Goal: Information Seeking & Learning: Check status

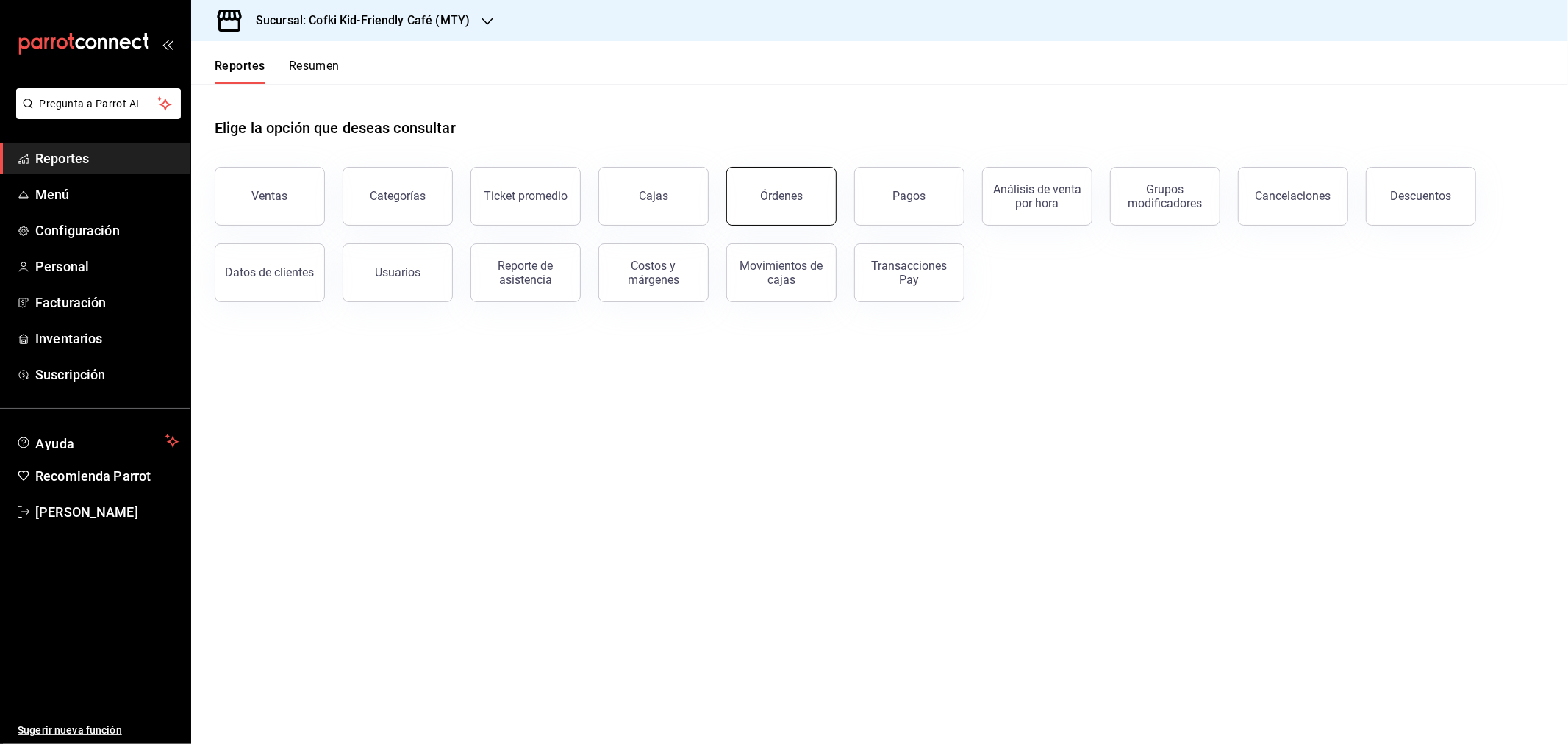
click at [776, 196] on div "Órdenes" at bounding box center [781, 196] width 43 height 14
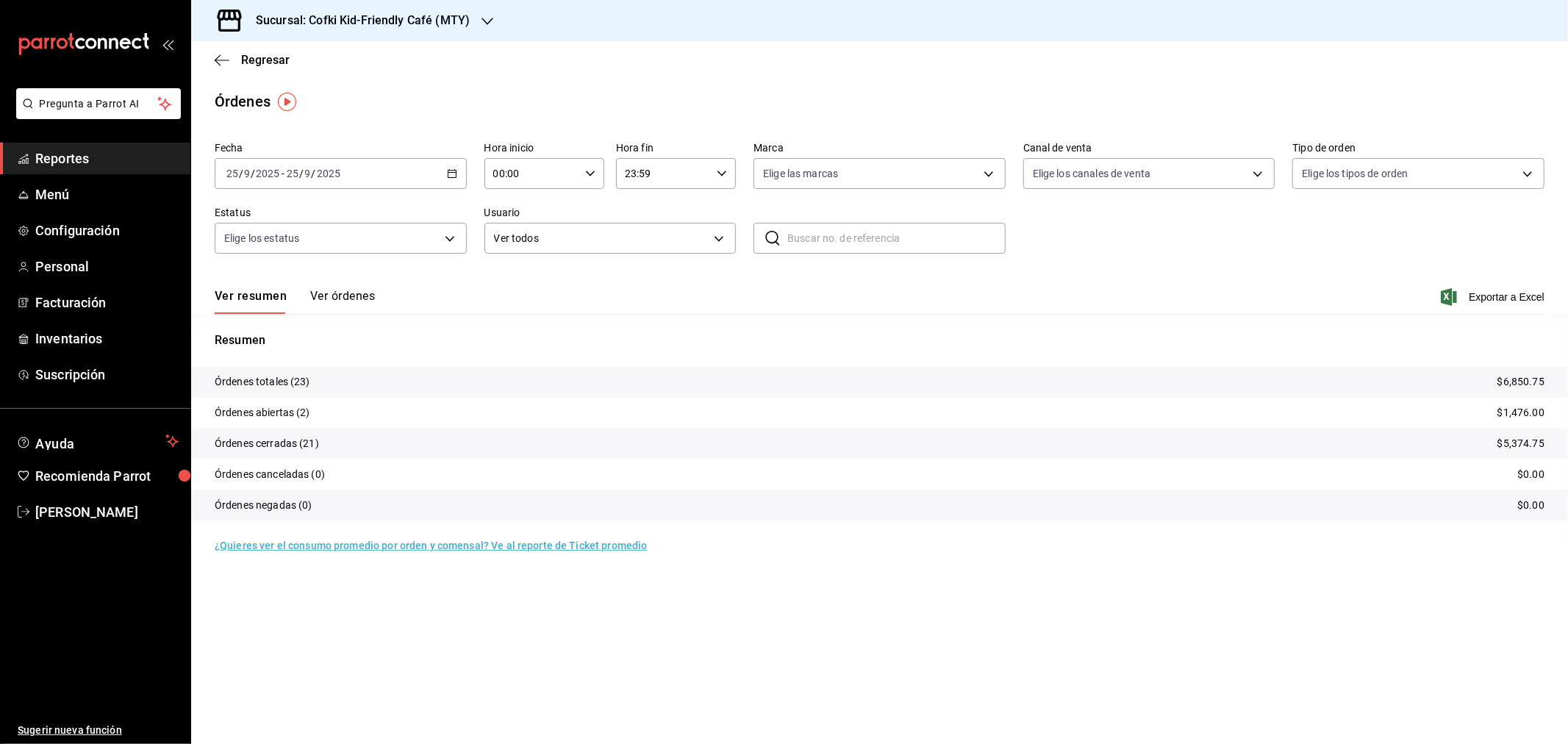
click at [455, 16] on h3 "Sucursal: Cofki Kid-Friendly Café (MTY)" at bounding box center [357, 21] width 225 height 17
click at [335, 86] on div "Cofki Cafe ([GEOGRAPHIC_DATA])" at bounding box center [301, 96] width 221 height 33
click at [350, 298] on button "Ver órdenes" at bounding box center [342, 301] width 65 height 25
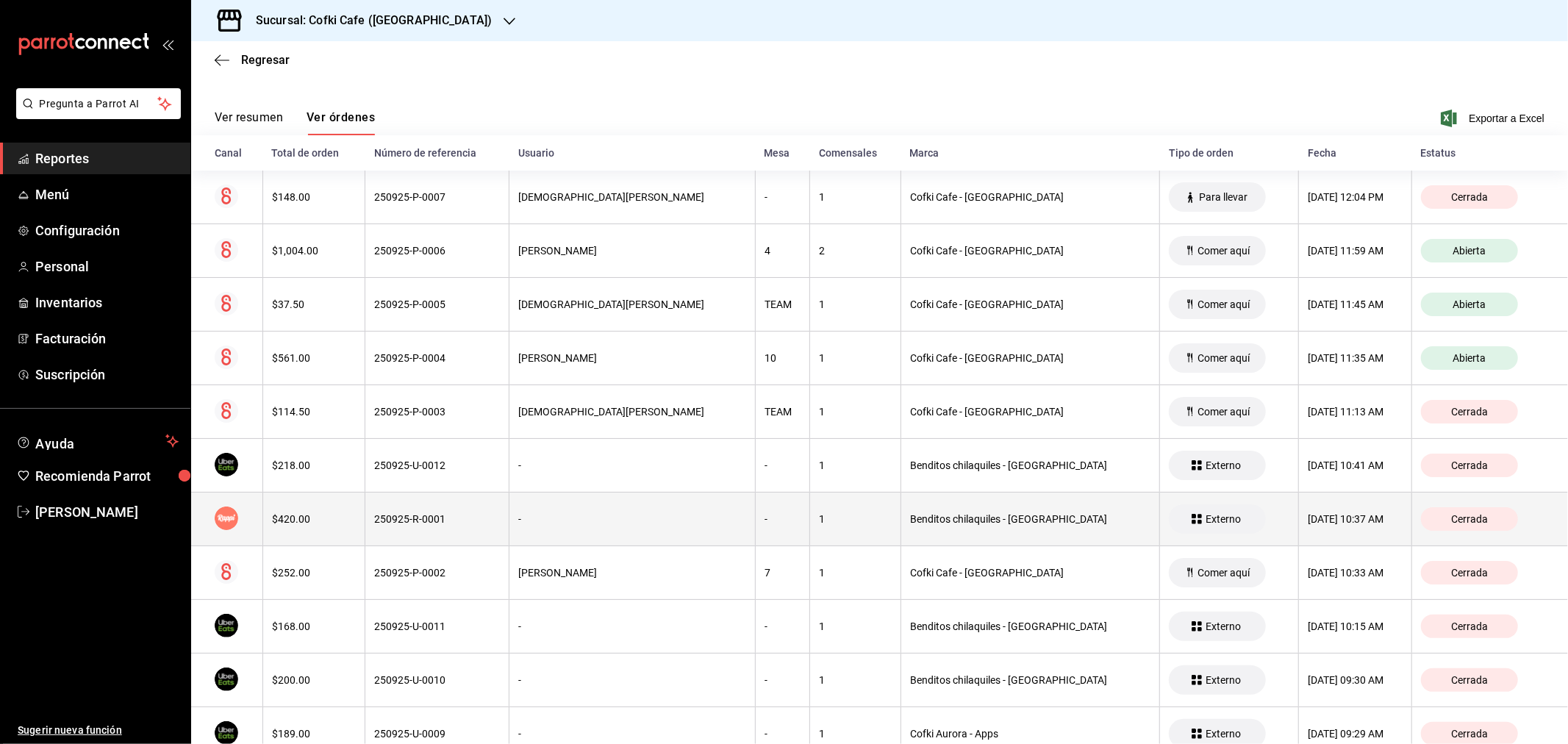
scroll to position [301, 0]
